Goal: Information Seeking & Learning: Find specific fact

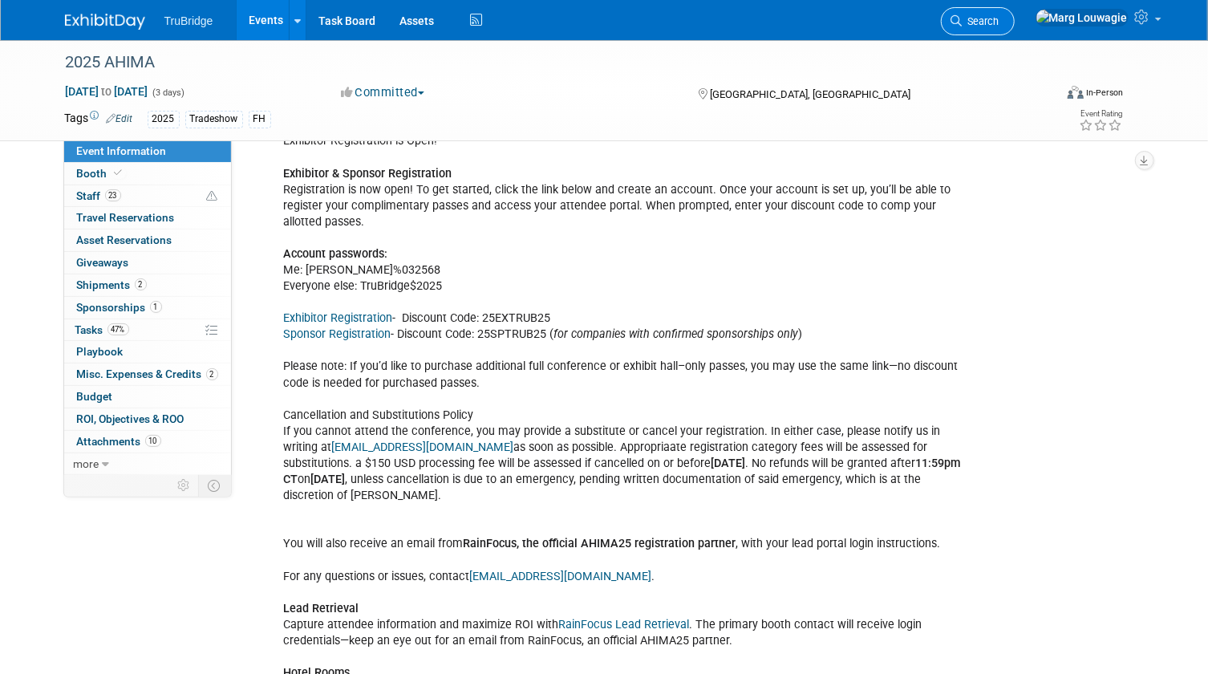
click at [999, 23] on span "Search" at bounding box center [980, 21] width 37 height 12
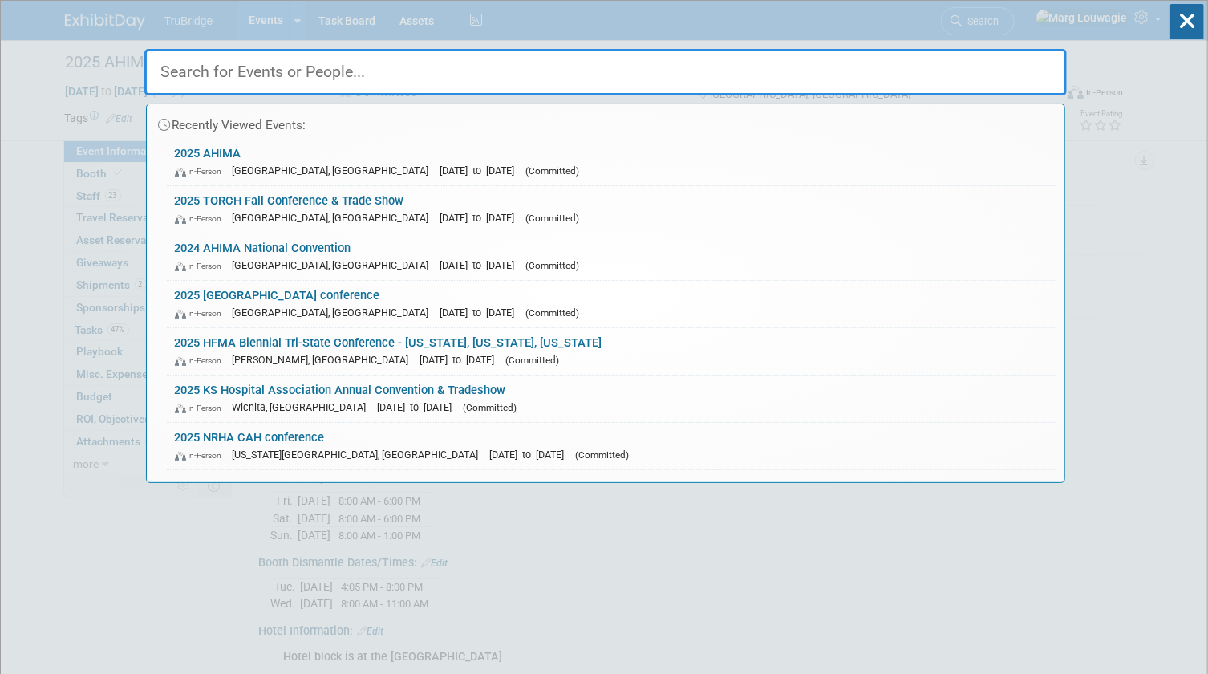
click at [994, 63] on input "text" at bounding box center [605, 72] width 922 height 47
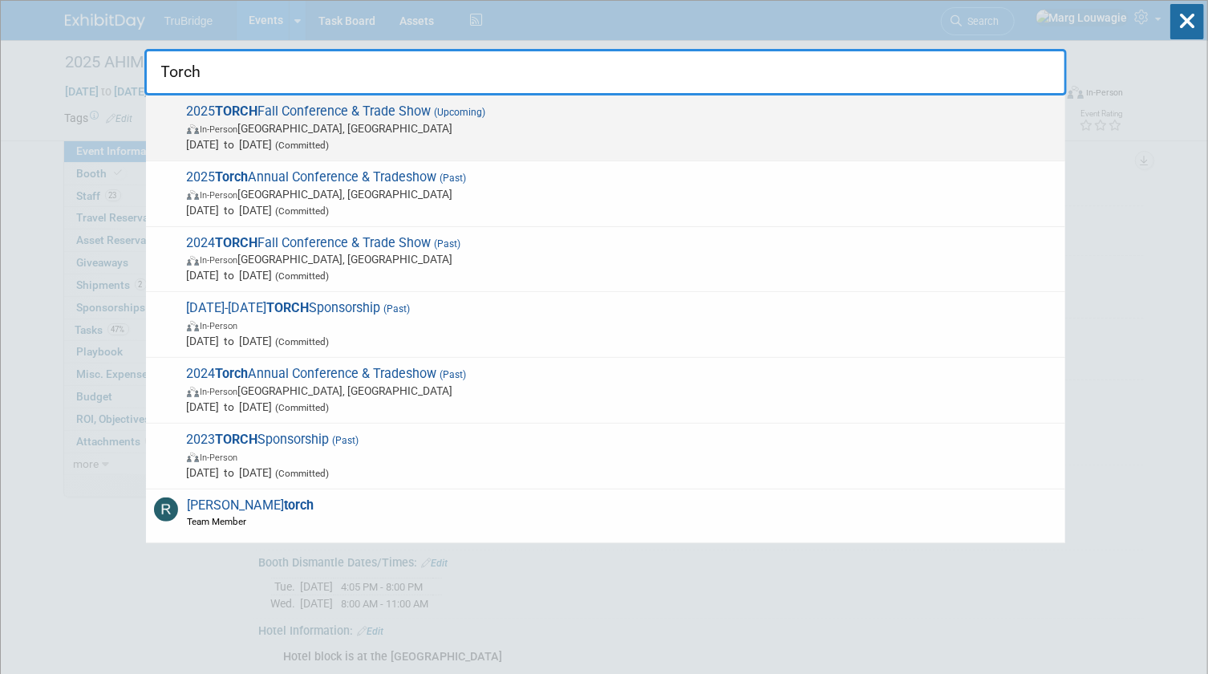
type input "Torch"
click at [330, 140] on span "(Committed)" at bounding box center [301, 145] width 57 height 11
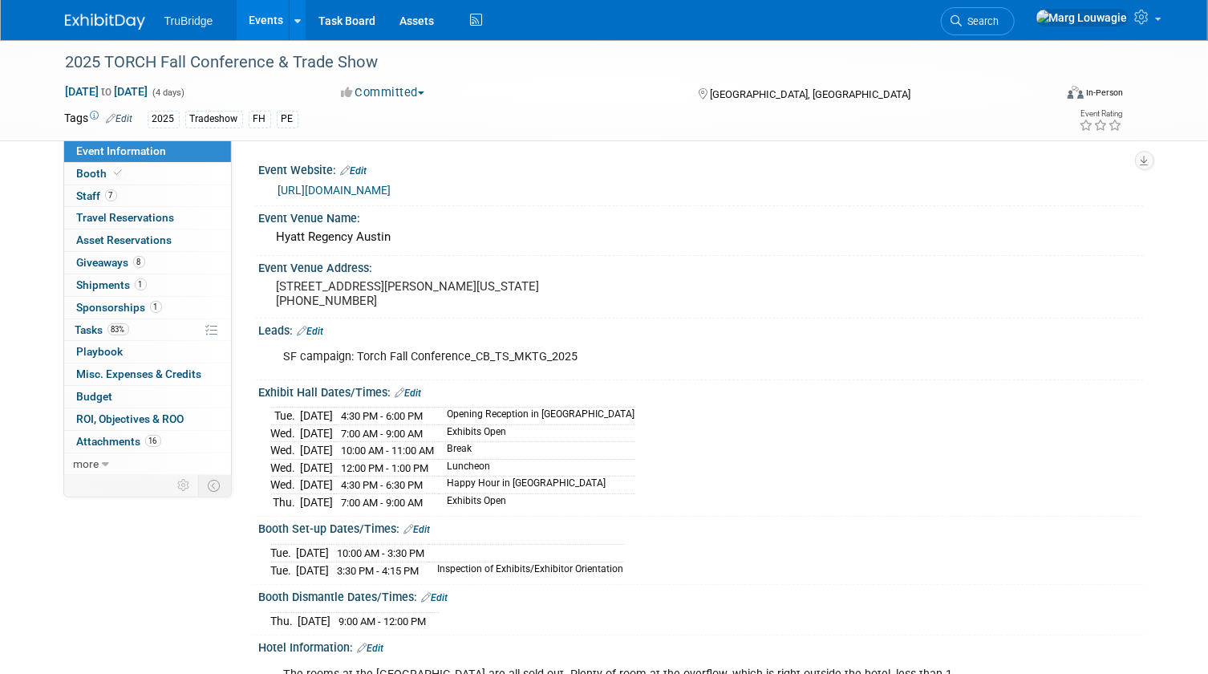
drag, startPoint x: 427, startPoint y: 189, endPoint x: 409, endPoint y: 187, distance: 18.6
click at [391, 187] on link "[URL][DOMAIN_NAME]" at bounding box center [334, 190] width 113 height 13
drag, startPoint x: 253, startPoint y: 400, endPoint x: 553, endPoint y: 516, distance: 321.7
click at [553, 516] on div "Exhibit Hall Dates/Times: Edit [DATE] 4:30 PM - 6:00 PM Opening Reception in [G…" at bounding box center [698, 448] width 892 height 137
copy div "Exhibit Hall Dates/Times: Edit [DATE] 4:30 PM - 6:00 PM Opening Reception in [G…"
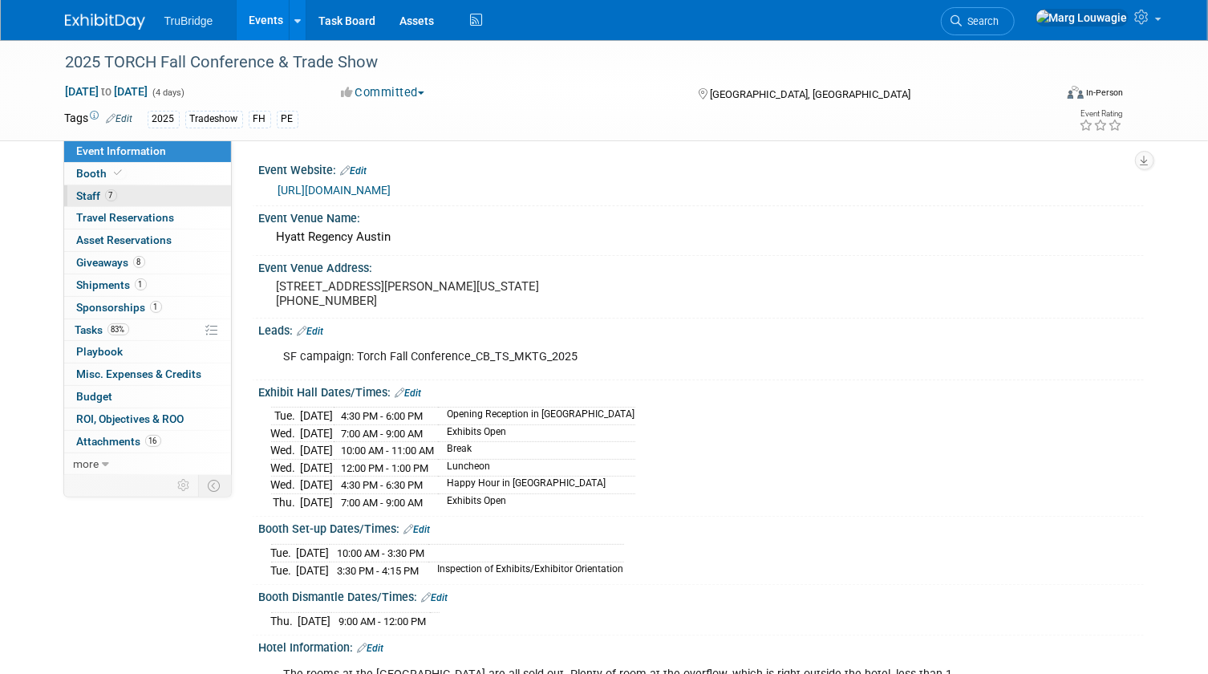
drag, startPoint x: 112, startPoint y: 197, endPoint x: 138, endPoint y: 196, distance: 25.7
click at [112, 197] on span "7" at bounding box center [111, 195] width 12 height 12
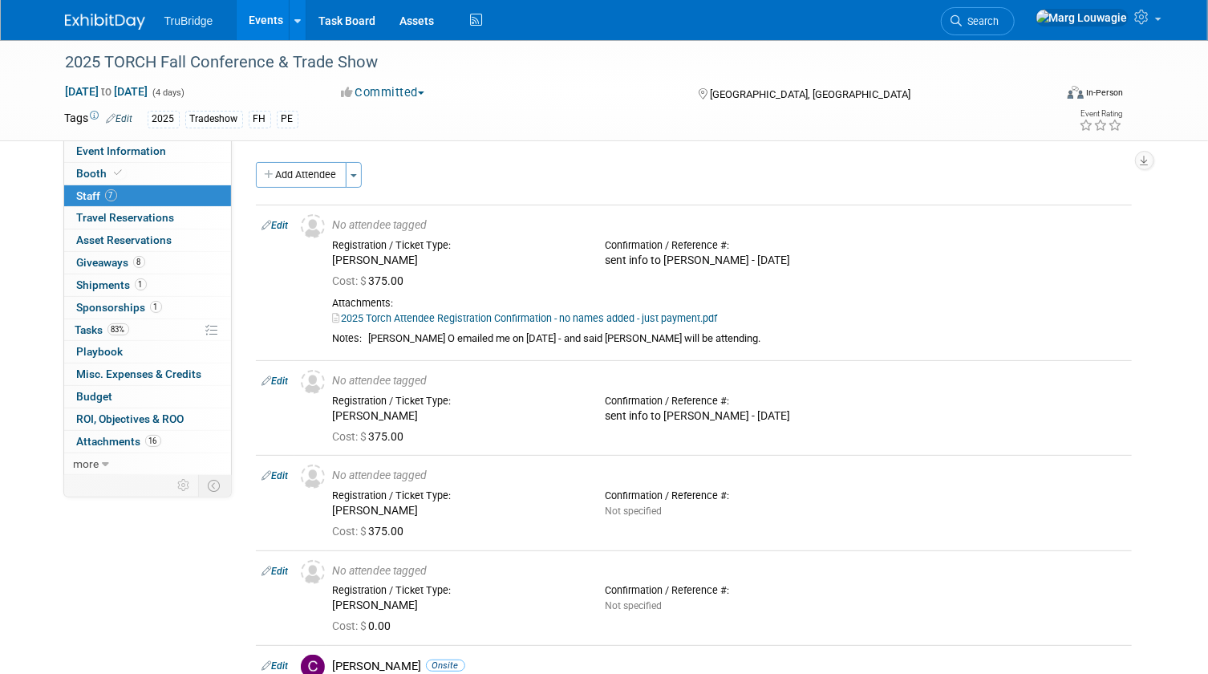
click at [149, 193] on link "7 Staff 7" at bounding box center [147, 196] width 167 height 22
